Goal: Task Accomplishment & Management: Use online tool/utility

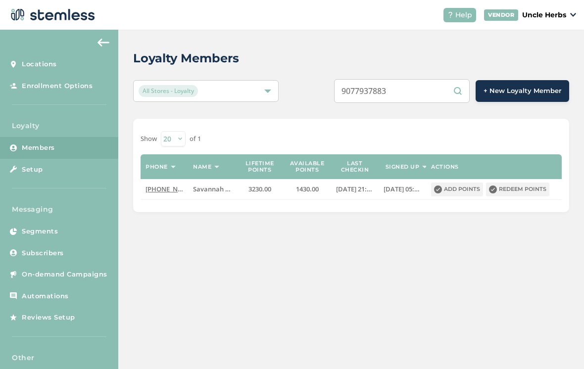
scroll to position [15, 0]
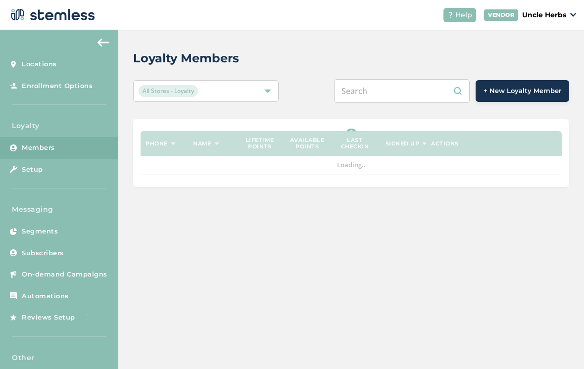
scroll to position [15, 0]
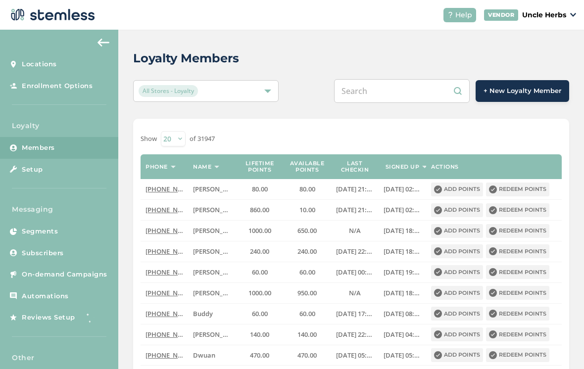
click at [410, 83] on input "text" at bounding box center [402, 91] width 136 height 24
type input "9077937883"
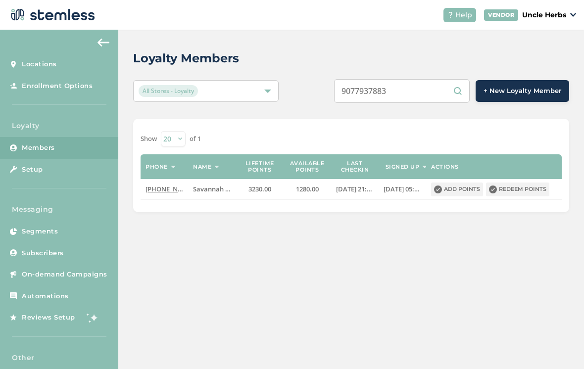
click at [504, 183] on button "Redeem points" at bounding box center [517, 190] width 63 height 14
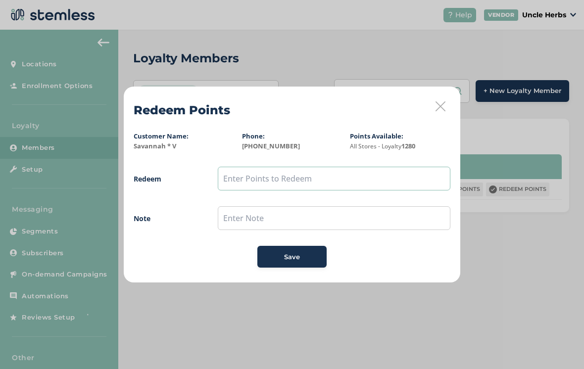
click at [310, 180] on input "text" at bounding box center [334, 179] width 233 height 24
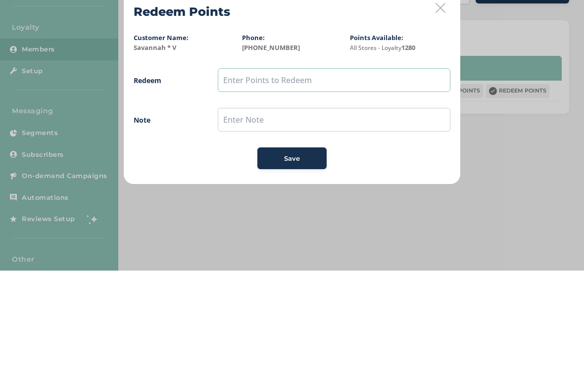
type input "3"
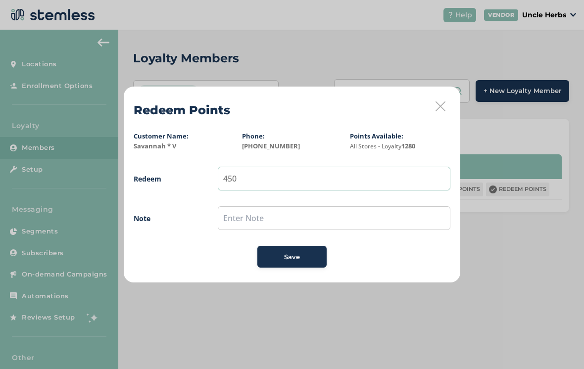
type input "450"
click at [255, 217] on input "text" at bounding box center [334, 219] width 233 height 24
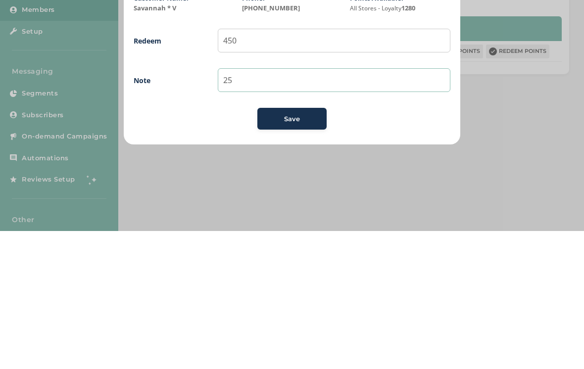
type input "2"
type input "150x3"
click at [291, 253] on span "Save" at bounding box center [292, 258] width 16 height 10
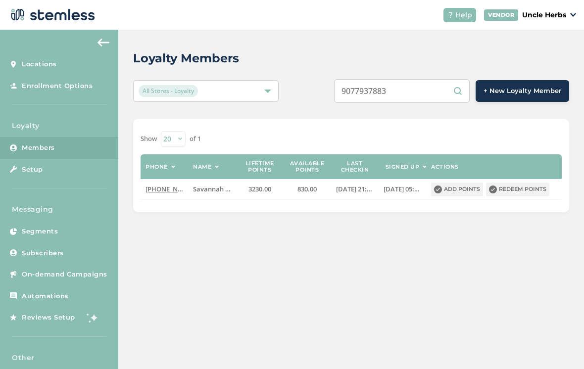
click at [439, 99] on input "9077937883" at bounding box center [402, 91] width 136 height 24
type input "9"
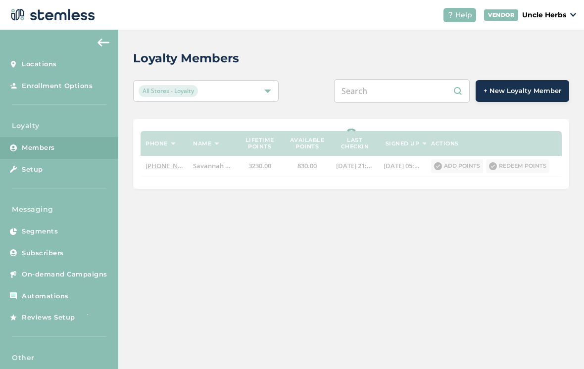
click at [424, 95] on input "text" at bounding box center [402, 91] width 136 height 24
click at [435, 103] on input "Tim brown" at bounding box center [402, 91] width 136 height 24
type input "T"
click at [392, 98] on input "text" at bounding box center [402, 91] width 136 height 24
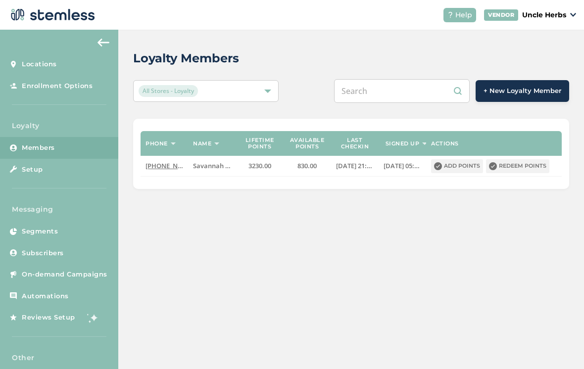
click at [394, 97] on input "text" at bounding box center [402, 91] width 136 height 24
paste input "(907) 469-0342"
click at [390, 90] on input "(907) 469-0342" at bounding box center [402, 91] width 136 height 24
click at [371, 90] on input "(907469-0342" at bounding box center [402, 91] width 136 height 24
click at [399, 96] on input "907469-0342" at bounding box center [402, 91] width 136 height 24
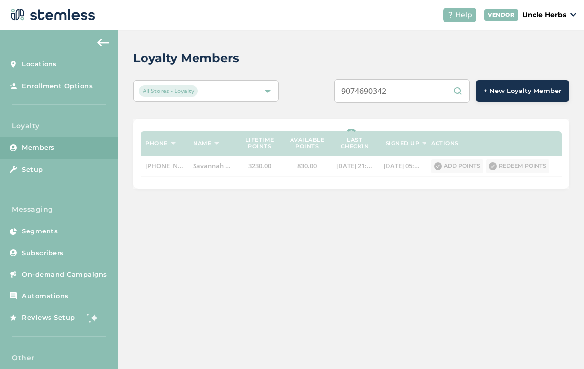
click at [407, 92] on input "9074690342" at bounding box center [402, 91] width 136 height 24
click at [405, 94] on input "9074690342" at bounding box center [402, 91] width 136 height 24
click at [396, 86] on input "9074690342" at bounding box center [402, 91] width 136 height 24
click at [392, 88] on input "9074690342" at bounding box center [402, 91] width 136 height 24
click at [427, 95] on input "9074690342" at bounding box center [402, 91] width 136 height 24
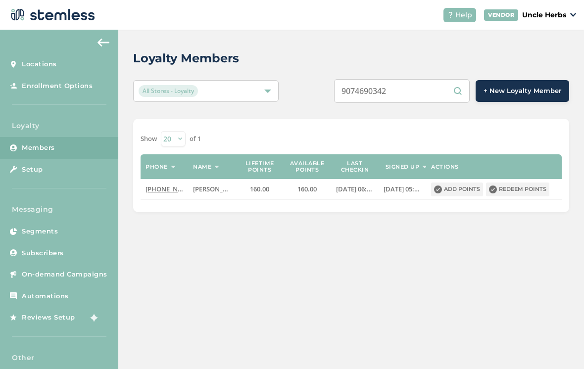
click at [431, 99] on input "9074690342" at bounding box center [402, 91] width 136 height 24
type input "9"
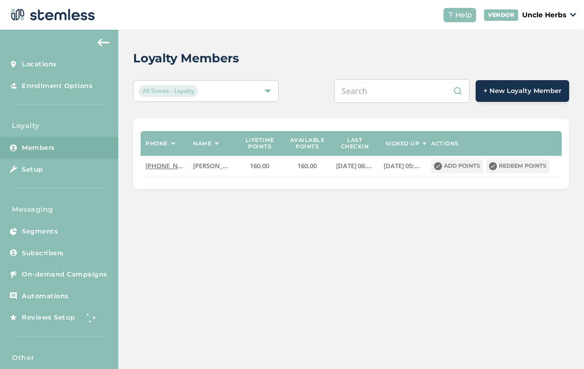
click at [385, 95] on input "text" at bounding box center [402, 91] width 136 height 24
click at [388, 92] on input "text" at bounding box center [402, 91] width 136 height 24
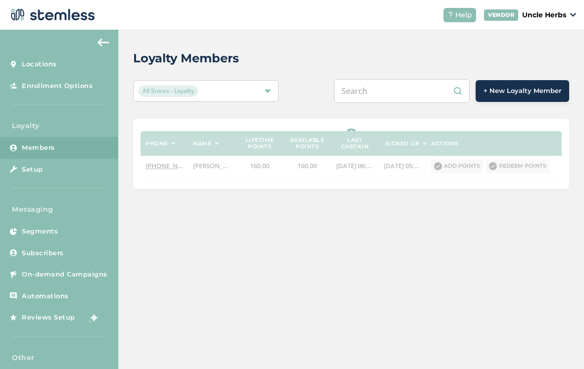
paste input "947-5347"
click at [383, 97] on input "947-5347" at bounding box center [402, 91] width 136 height 24
click at [381, 96] on input "947-5347" at bounding box center [402, 91] width 136 height 24
click at [364, 98] on input "9475347" at bounding box center [402, 91] width 136 height 24
click at [362, 91] on input "9475347" at bounding box center [402, 91] width 136 height 24
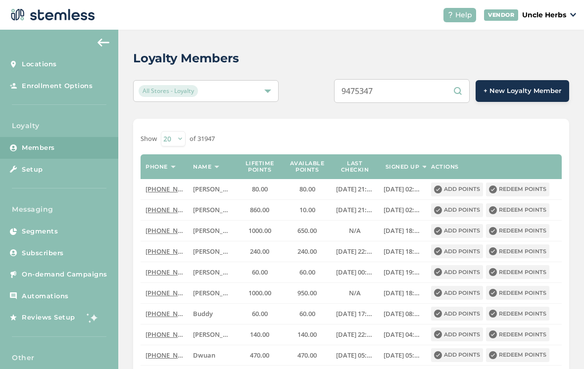
click at [372, 101] on input "9475347" at bounding box center [402, 91] width 136 height 24
click at [361, 81] on input "9475347" at bounding box center [402, 91] width 136 height 24
click at [392, 92] on input "9079475347" at bounding box center [402, 91] width 136 height 24
click at [389, 96] on input "9079475347" at bounding box center [402, 91] width 136 height 24
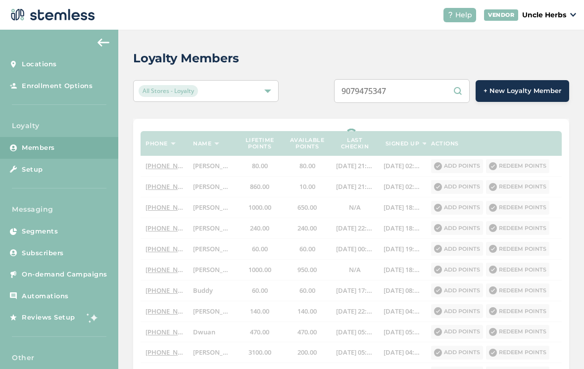
click at [433, 90] on input "9079475347" at bounding box center [402, 91] width 136 height 24
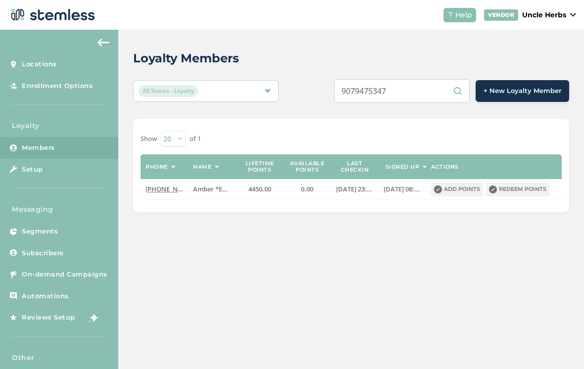
click at [430, 91] on input "9079475347" at bounding box center [402, 91] width 136 height 24
click at [389, 95] on input "907" at bounding box center [402, 91] width 136 height 24
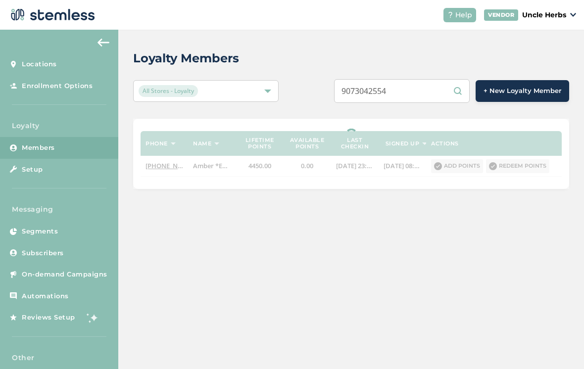
type input "9073042554"
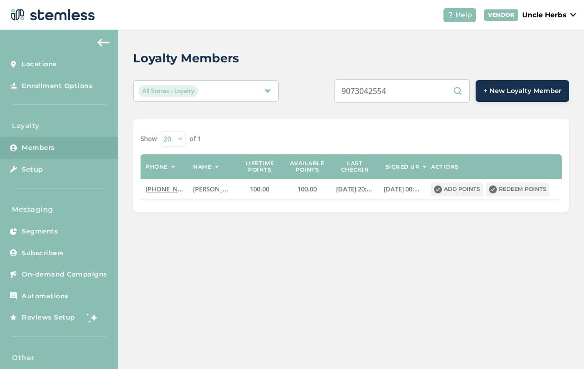
click at [509, 187] on button "Redeem points" at bounding box center [517, 190] width 63 height 14
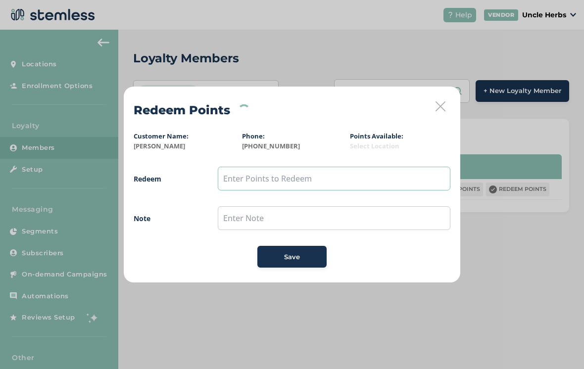
click at [303, 182] on input "text" at bounding box center [334, 179] width 233 height 24
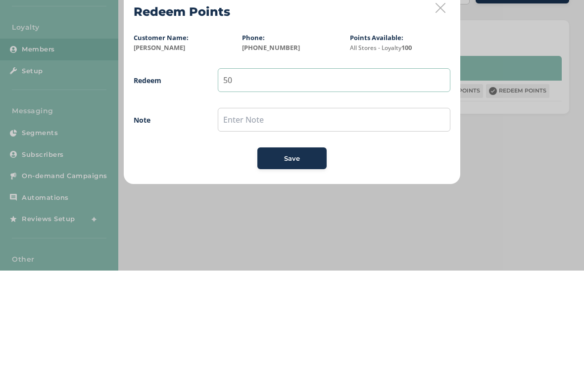
type input "50"
click at [300, 253] on div "Save" at bounding box center [291, 258] width 53 height 10
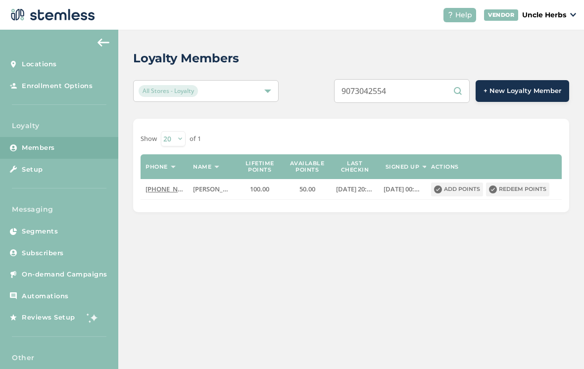
click at [513, 192] on button "Redeem points" at bounding box center [517, 190] width 63 height 14
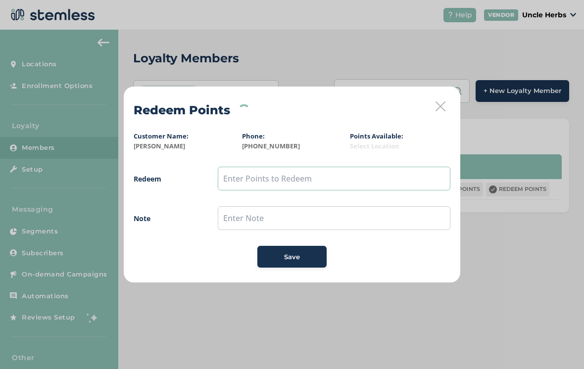
click at [332, 169] on input "text" at bounding box center [334, 179] width 233 height 24
type input "50"
click at [301, 258] on div "Save" at bounding box center [291, 258] width 53 height 10
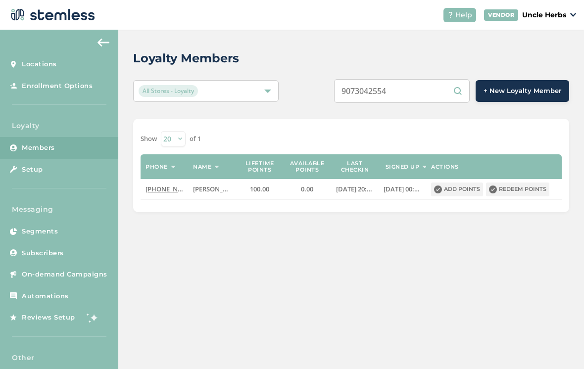
click at [427, 102] on input "9073042554" at bounding box center [402, 91] width 136 height 24
click at [439, 102] on input "9077937883" at bounding box center [402, 91] width 136 height 24
click at [432, 89] on input "9077952689" at bounding box center [402, 91] width 136 height 24
type input "9077937883"
